Goal: Obtain resource: Download file/media

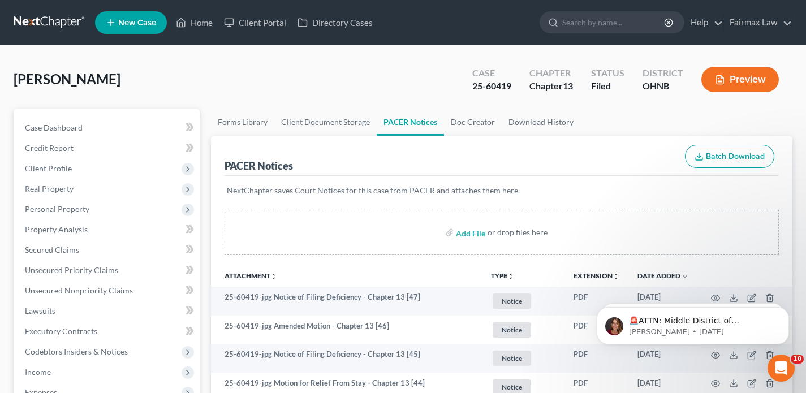
click at [55, 23] on link at bounding box center [50, 22] width 72 height 20
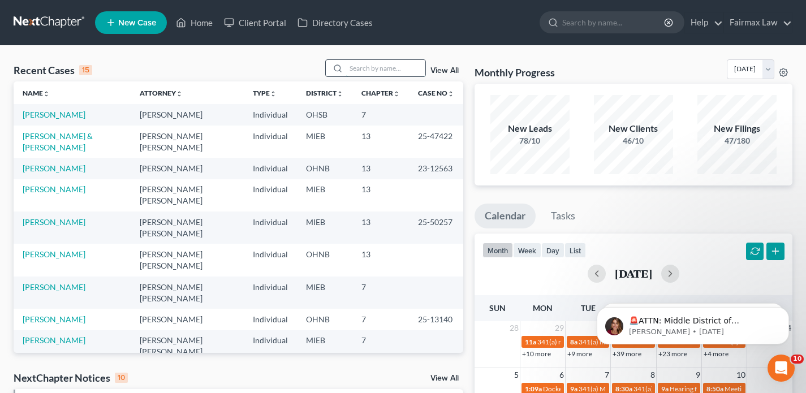
click at [379, 63] on input "search" at bounding box center [385, 68] width 79 height 16
paste input "[PERSON_NAME]"
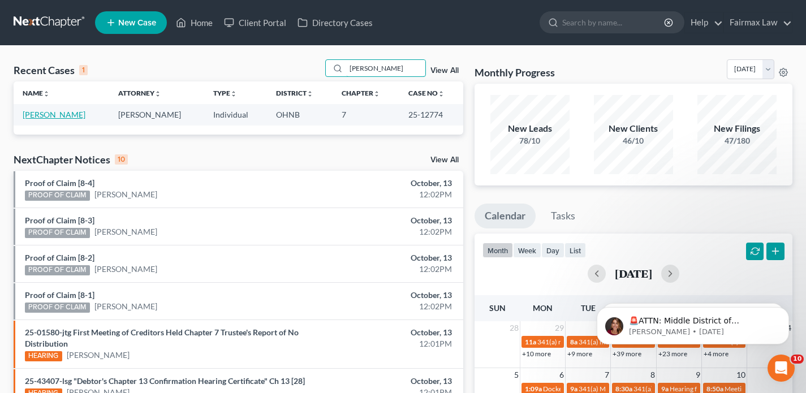
type input "[PERSON_NAME]"
click at [71, 114] on link "[PERSON_NAME]" at bounding box center [54, 115] width 63 height 10
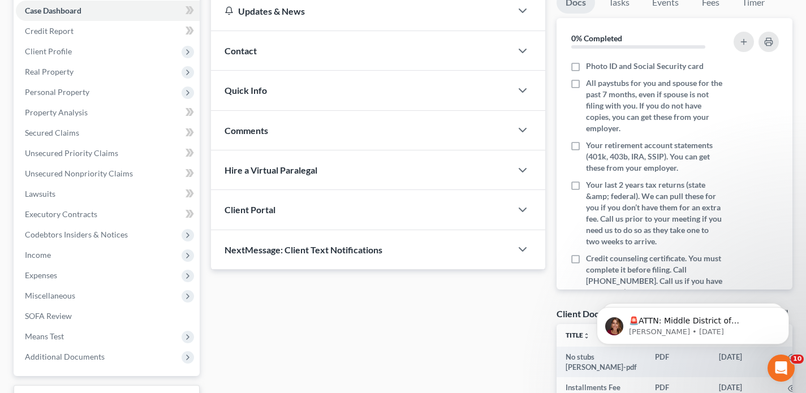
scroll to position [273, 0]
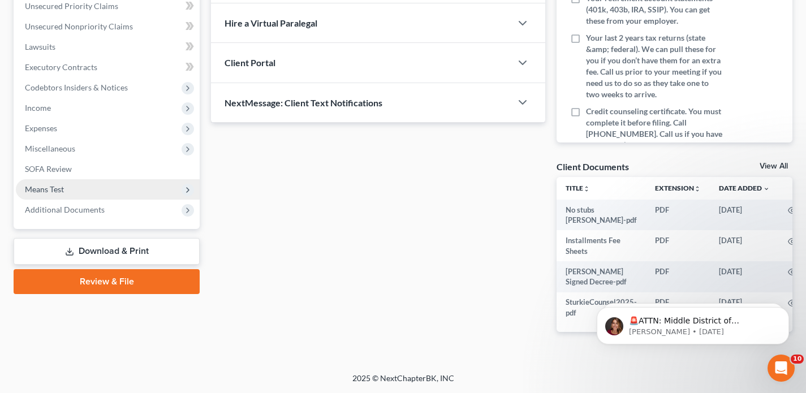
click at [108, 189] on span "Means Test" at bounding box center [108, 189] width 184 height 20
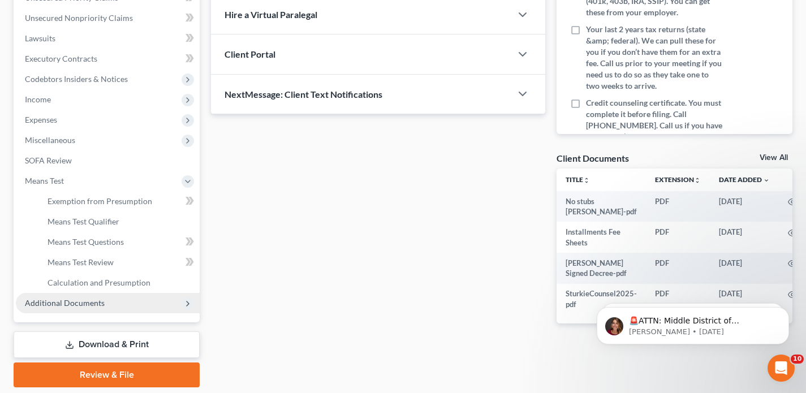
click at [96, 305] on span "Additional Documents" at bounding box center [65, 303] width 80 height 10
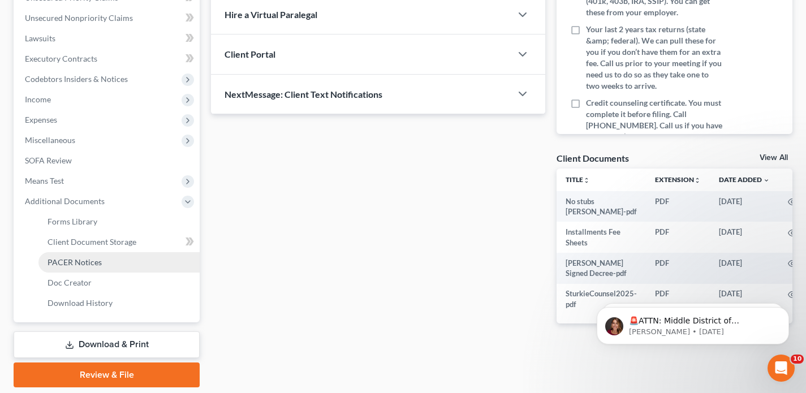
click at [90, 262] on span "PACER Notices" at bounding box center [75, 262] width 54 height 10
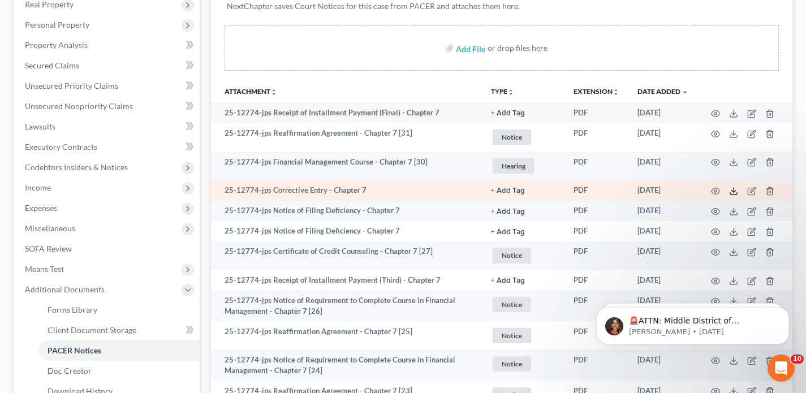
scroll to position [192, 0]
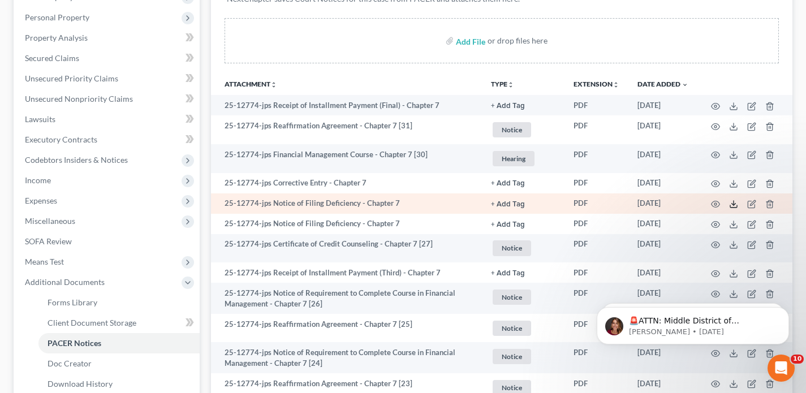
click at [734, 201] on icon at bounding box center [733, 204] width 9 height 9
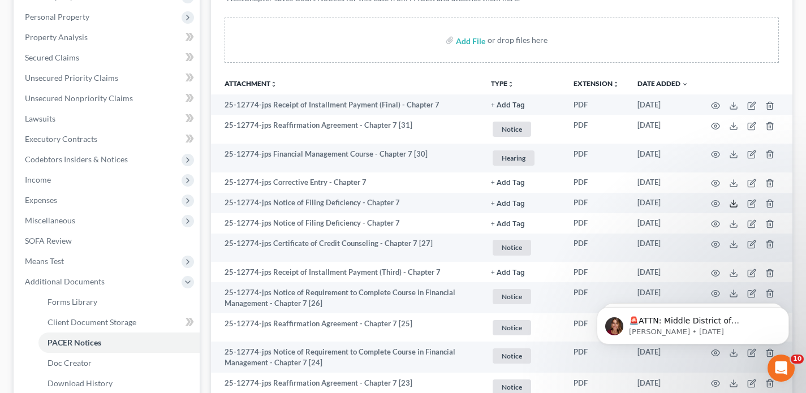
scroll to position [195, 0]
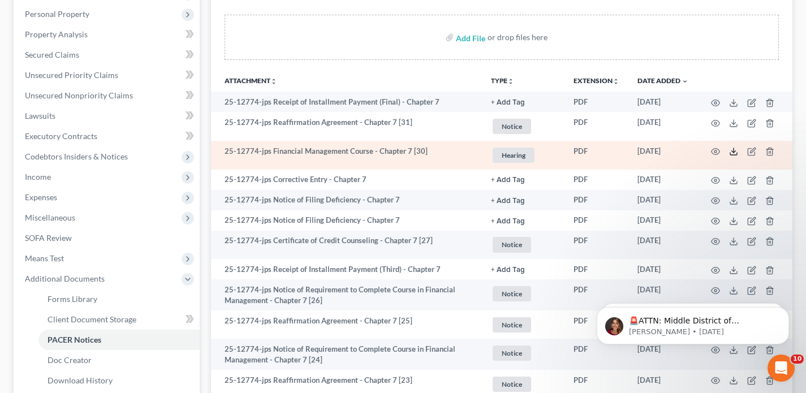
click at [735, 151] on polyline at bounding box center [734, 152] width 4 height 2
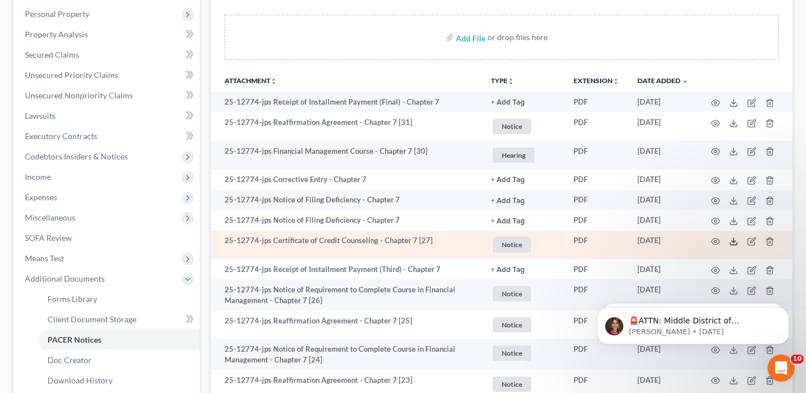
click at [736, 240] on icon at bounding box center [733, 241] width 9 height 9
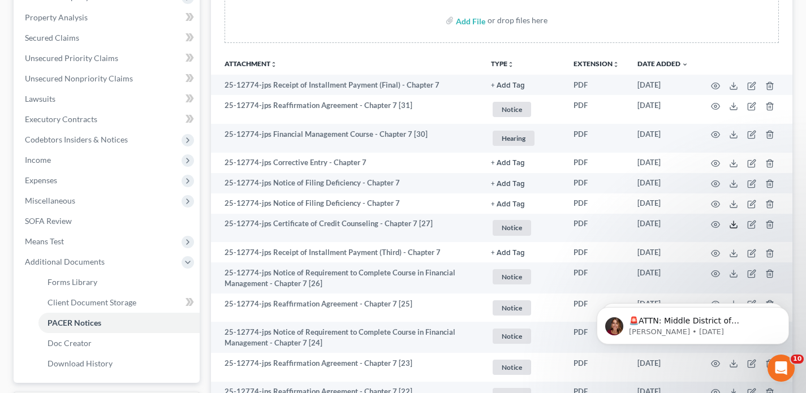
scroll to position [0, 0]
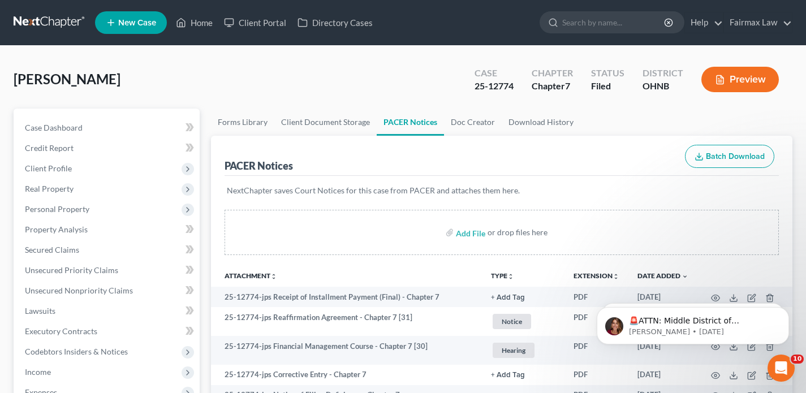
click at [44, 28] on link at bounding box center [50, 22] width 72 height 20
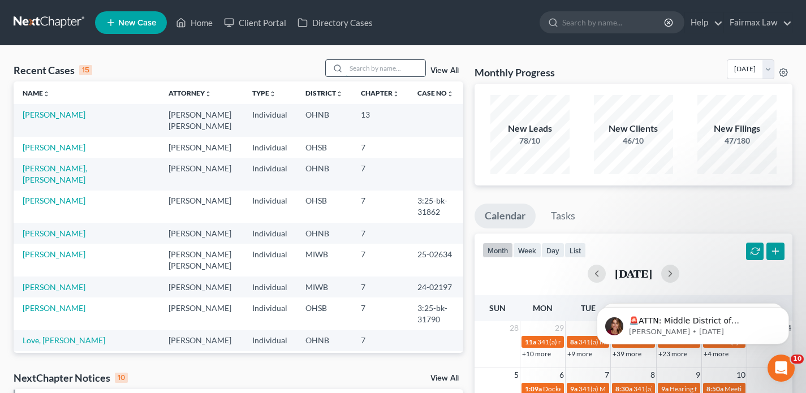
click at [361, 76] on input "search" at bounding box center [385, 68] width 79 height 16
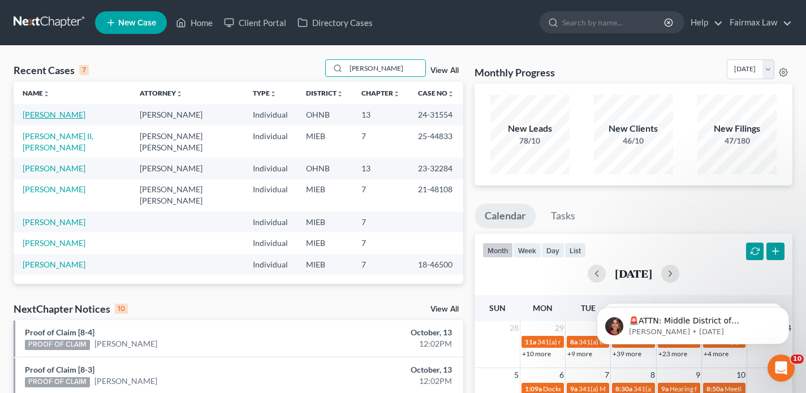
type input "barber"
click at [71, 114] on link "Barber, Charlie" at bounding box center [54, 115] width 63 height 10
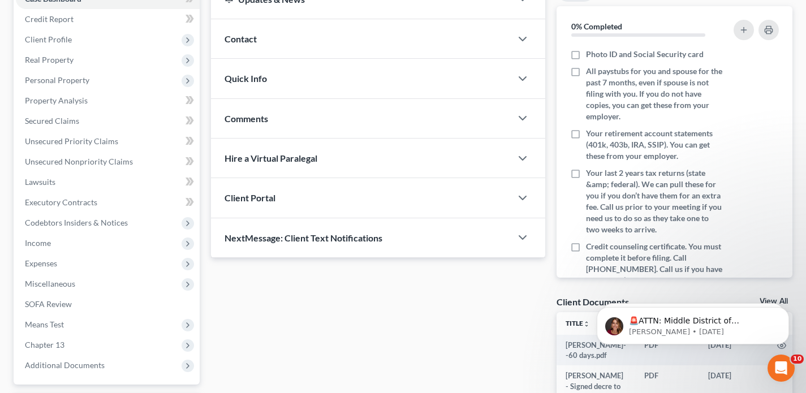
scroll to position [335, 0]
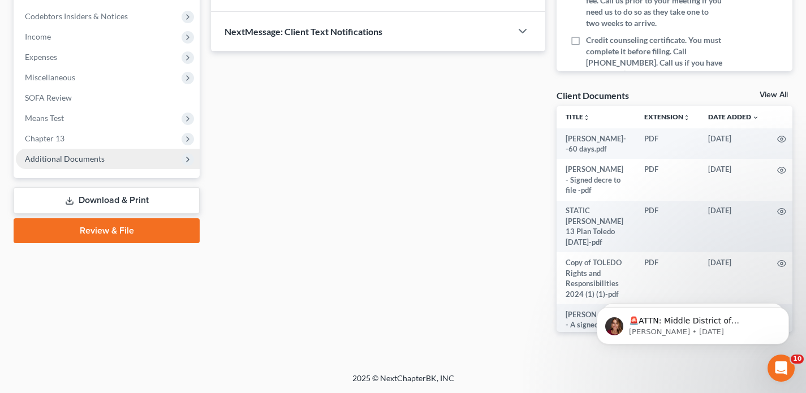
click at [82, 150] on span "Additional Documents" at bounding box center [108, 159] width 184 height 20
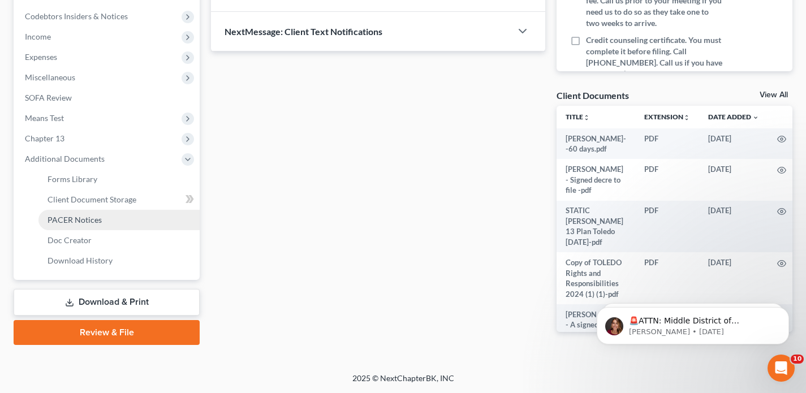
click at [80, 220] on span "PACER Notices" at bounding box center [75, 220] width 54 height 10
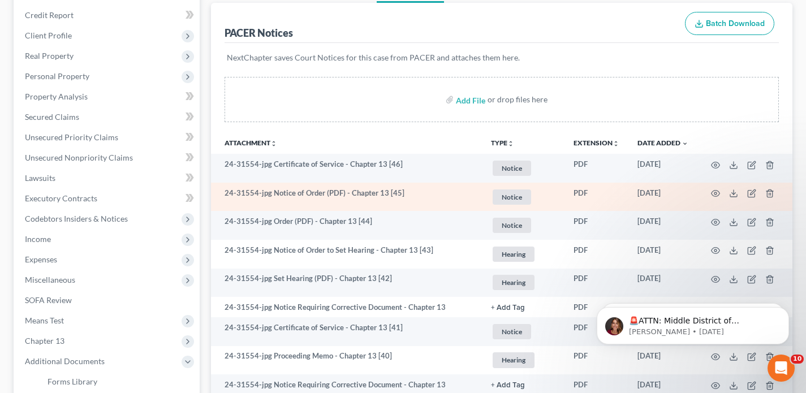
scroll to position [152, 0]
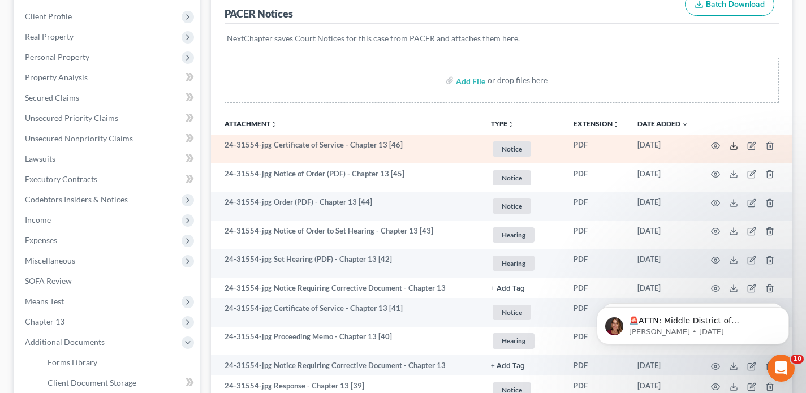
click at [734, 146] on icon at bounding box center [733, 145] width 9 height 9
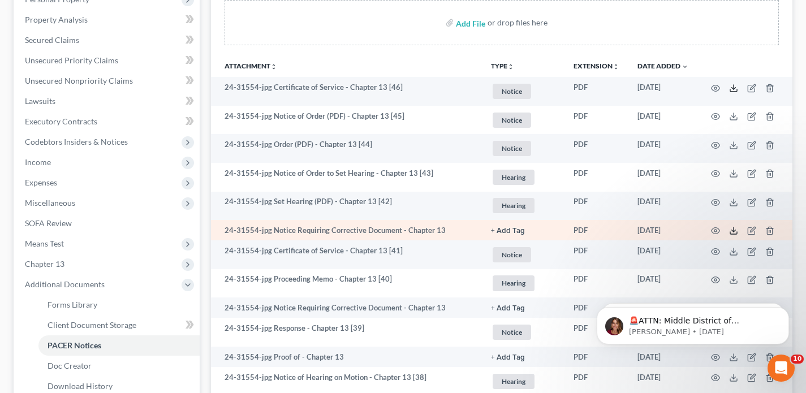
scroll to position [211, 0]
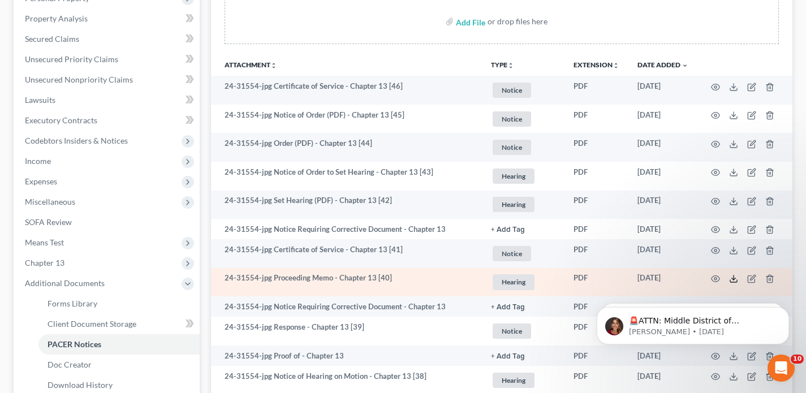
click at [732, 277] on icon at bounding box center [733, 278] width 9 height 9
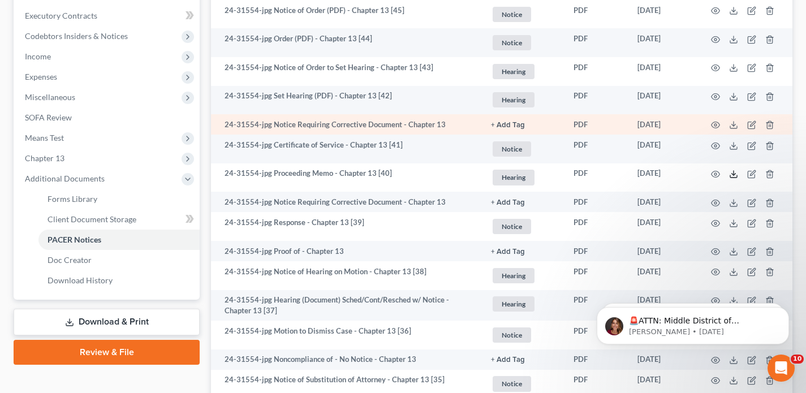
scroll to position [321, 0]
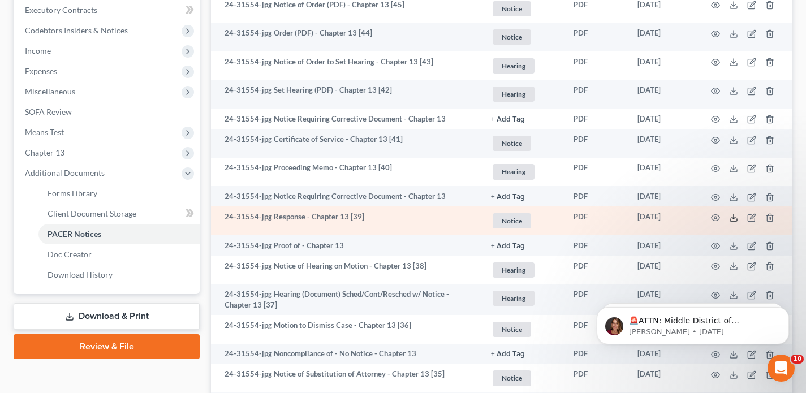
click at [730, 217] on icon at bounding box center [733, 217] width 9 height 9
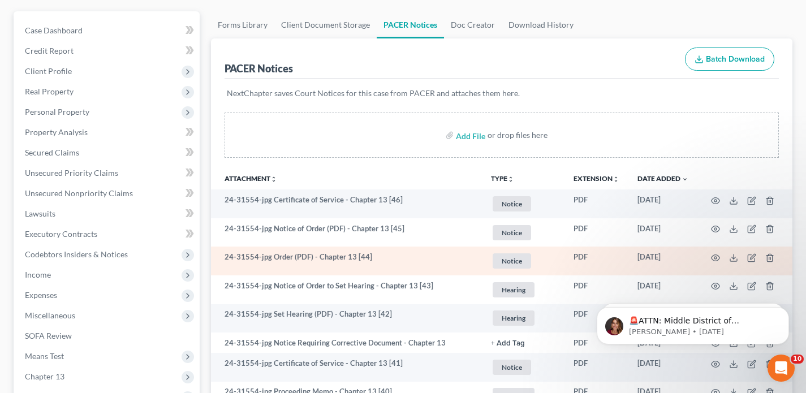
scroll to position [0, 0]
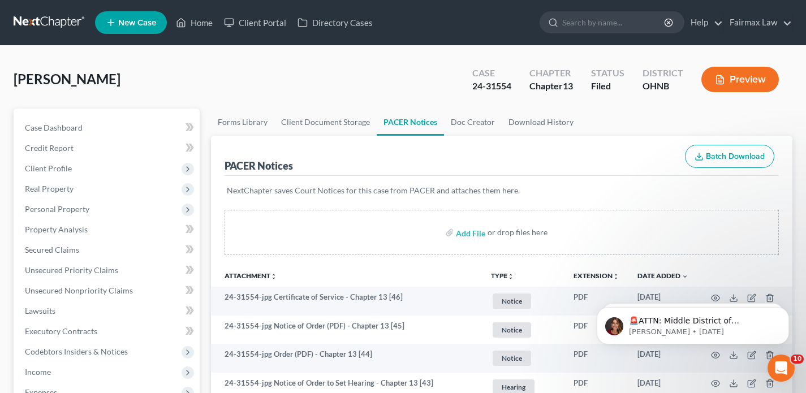
click at [57, 20] on link at bounding box center [50, 22] width 72 height 20
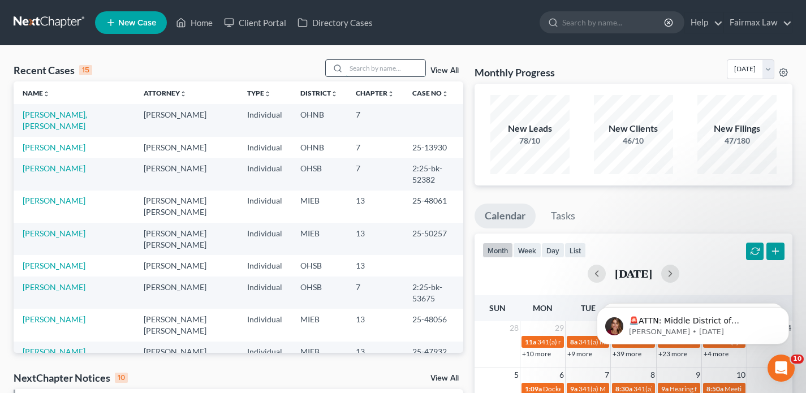
click at [357, 73] on input "search" at bounding box center [385, 68] width 79 height 16
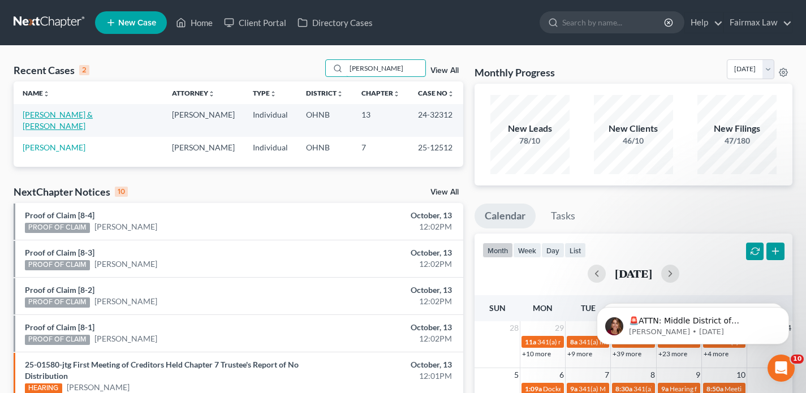
type input "barth"
click at [40, 118] on link "Barth, Kaleb & Riley" at bounding box center [58, 120] width 70 height 21
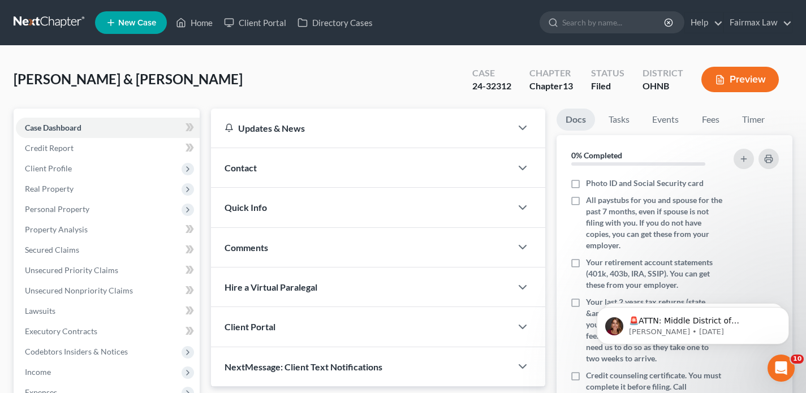
scroll to position [335, 0]
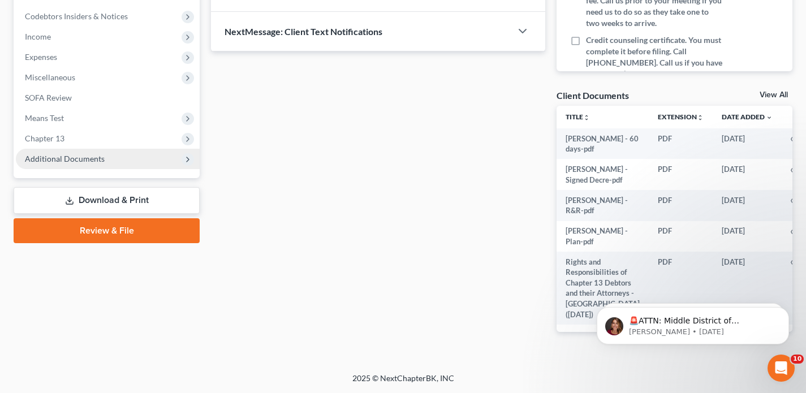
click at [105, 159] on span "Additional Documents" at bounding box center [108, 159] width 184 height 20
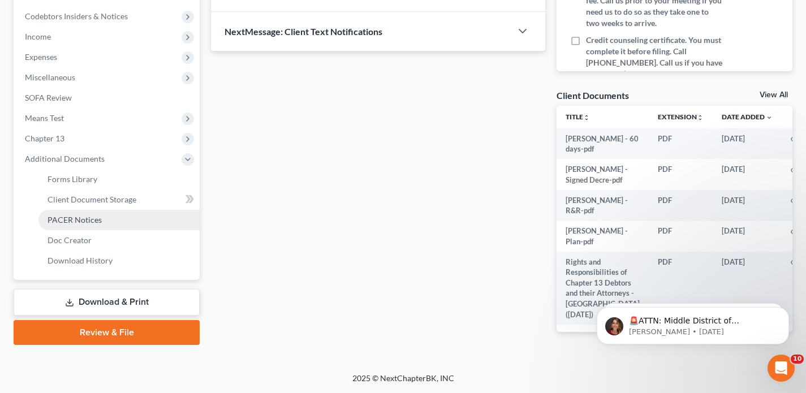
click at [102, 225] on link "PACER Notices" at bounding box center [118, 220] width 161 height 20
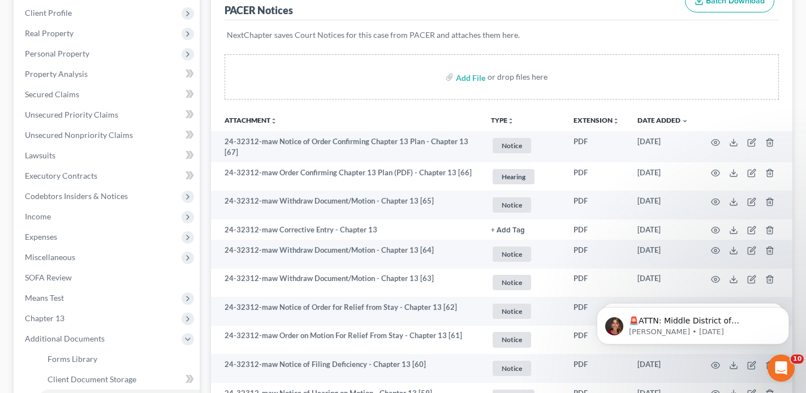
scroll to position [158, 0]
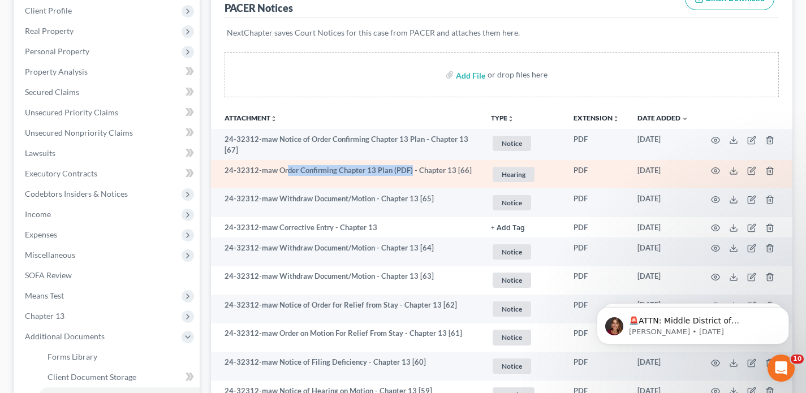
drag, startPoint x: 324, startPoint y: 171, endPoint x: 409, endPoint y: 172, distance: 85.4
click at [409, 172] on td "24-32312-maw Order Confirming Chapter 13 Plan (PDF) - Chapter 13 [66]" at bounding box center [346, 174] width 271 height 29
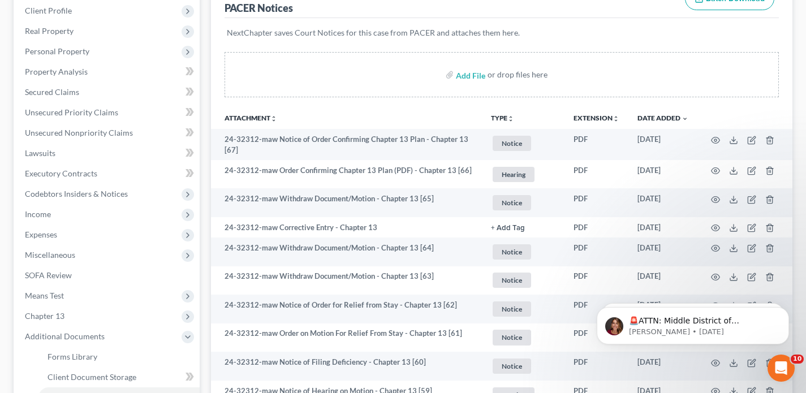
click at [382, 107] on th "Attachment unfold_more expand_more expand_less" at bounding box center [346, 117] width 271 height 23
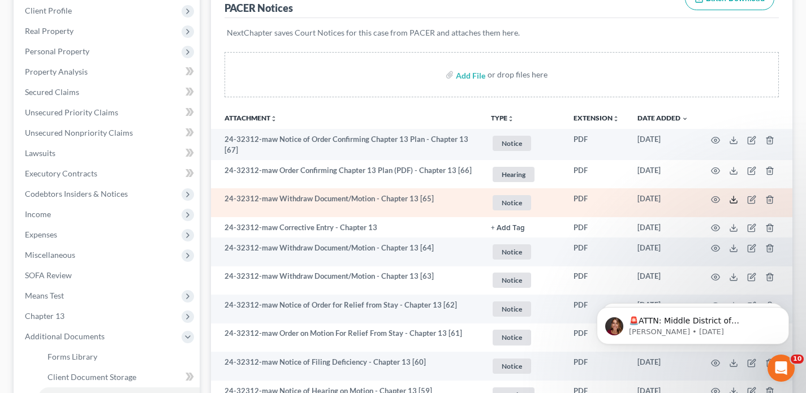
click at [729, 200] on icon at bounding box center [733, 199] width 9 height 9
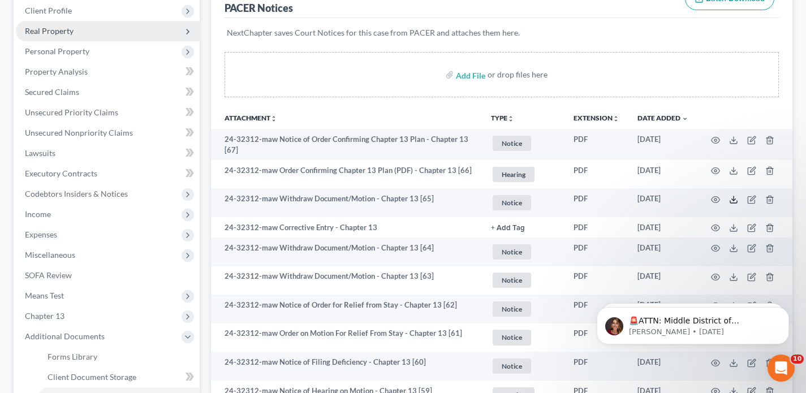
scroll to position [167, 0]
